Goal: Check status: Check status

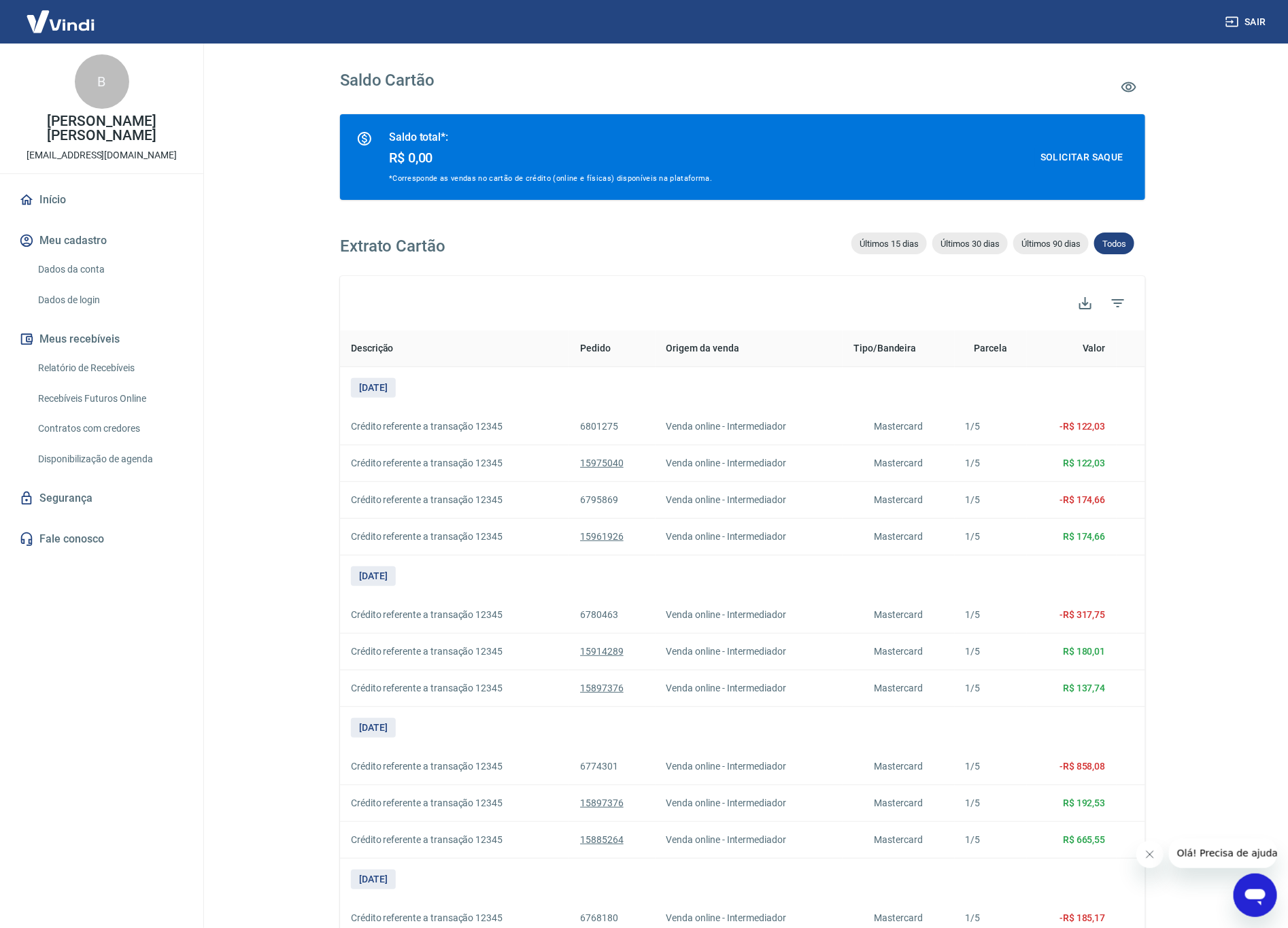
click at [119, 361] on link "Relatório de Recebíveis" at bounding box center [110, 368] width 155 height 28
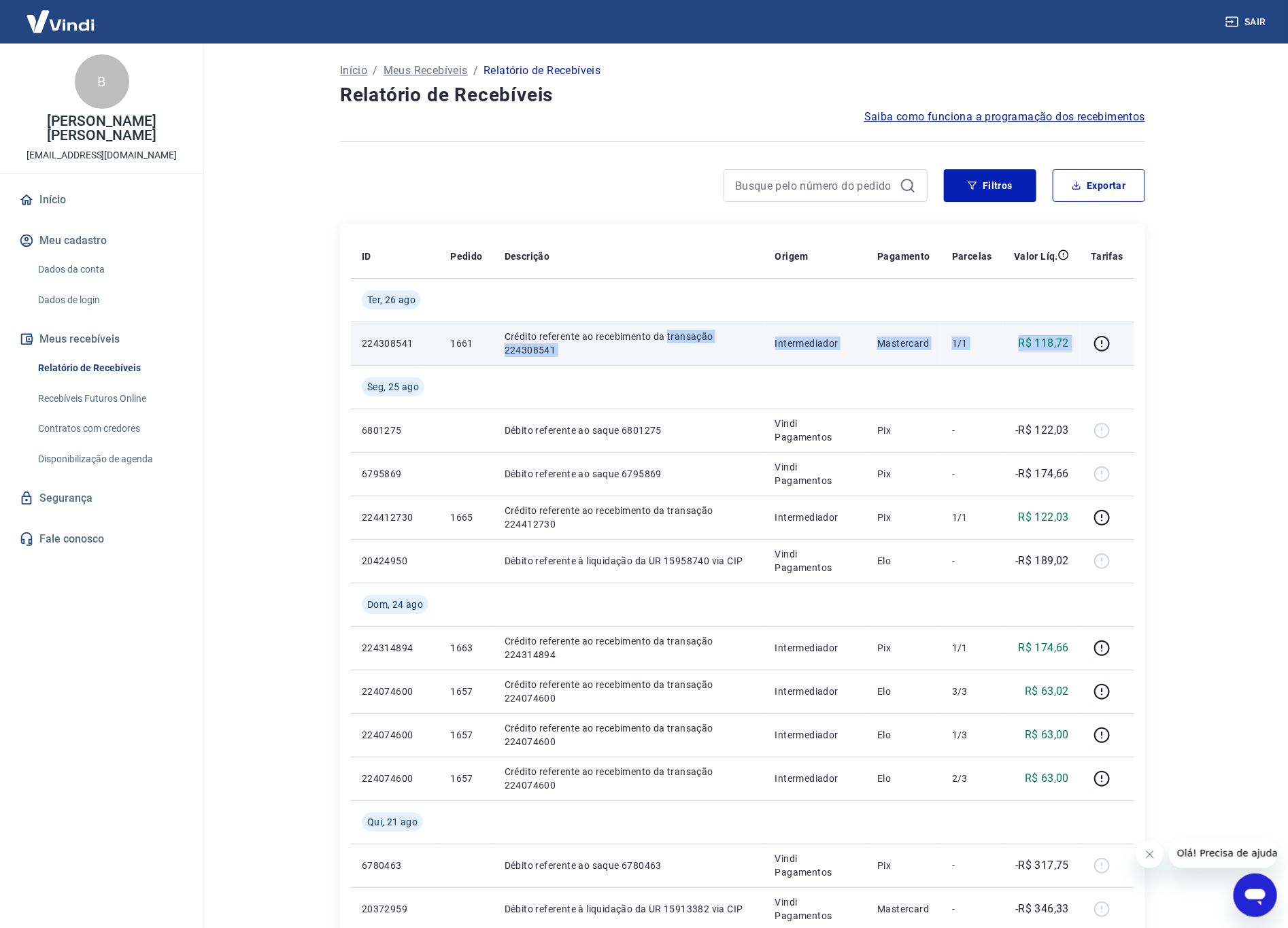
drag, startPoint x: 669, startPoint y: 333, endPoint x: 1081, endPoint y: 336, distance: 412.0
click at [1081, 336] on tr "224308541 1661 [PERSON_NAME] referente ao recebimento da transação 224308541 In…" at bounding box center [742, 343] width 783 height 44
